Goal: Navigation & Orientation: Find specific page/section

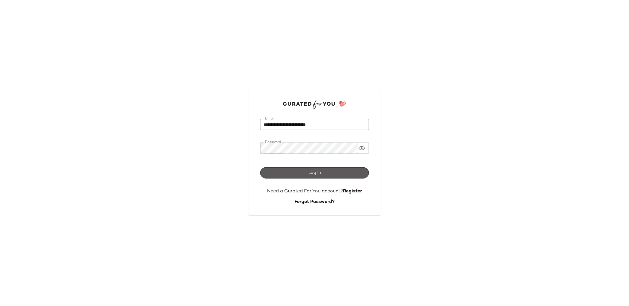
click at [295, 171] on button "Log In" at bounding box center [314, 173] width 109 height 11
